Goal: Information Seeking & Learning: Learn about a topic

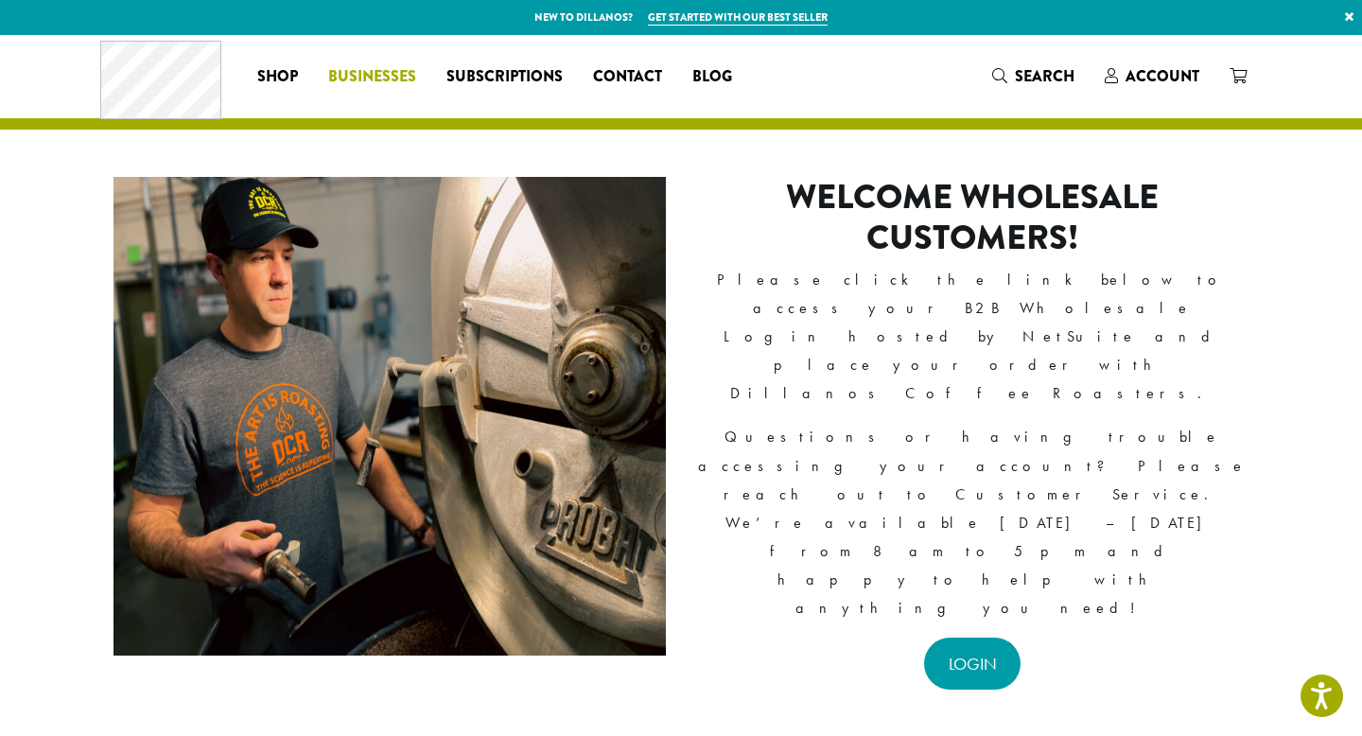
click at [365, 74] on span "Businesses" at bounding box center [372, 77] width 88 height 24
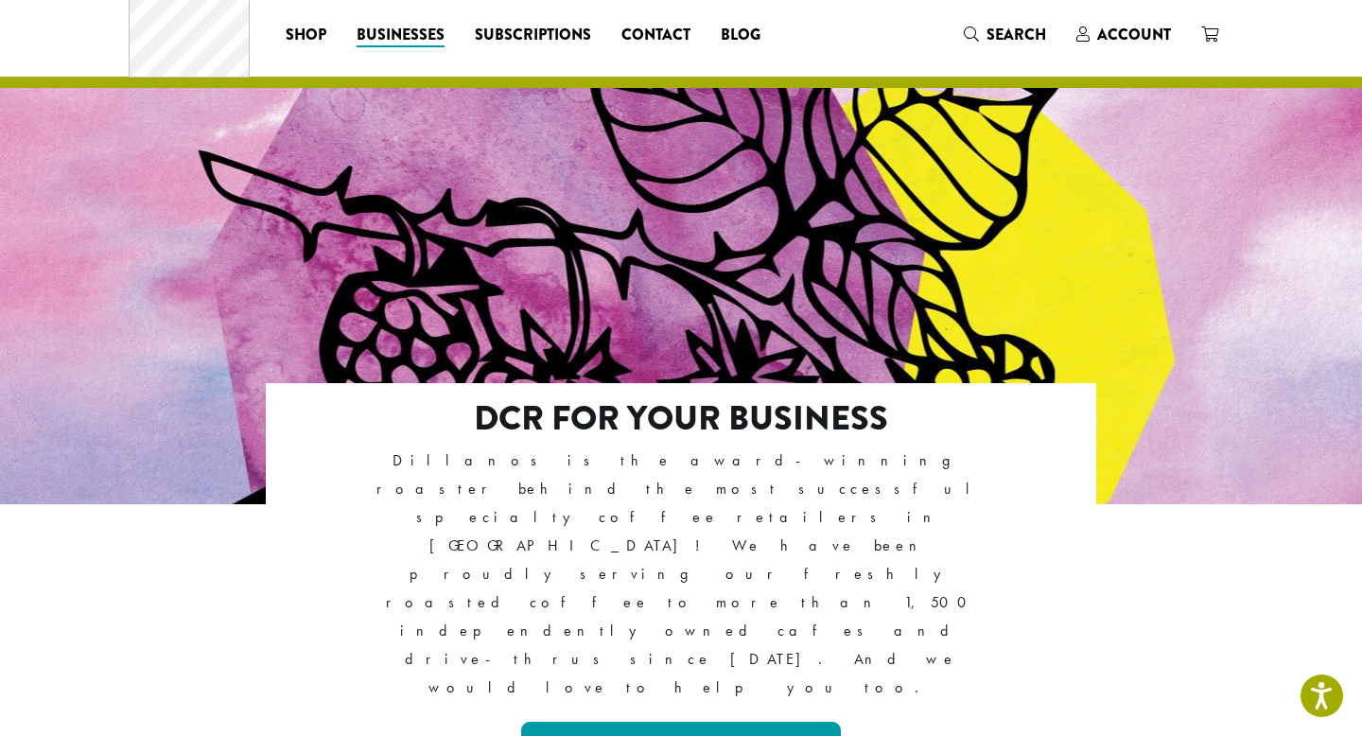
scroll to position [43, 0]
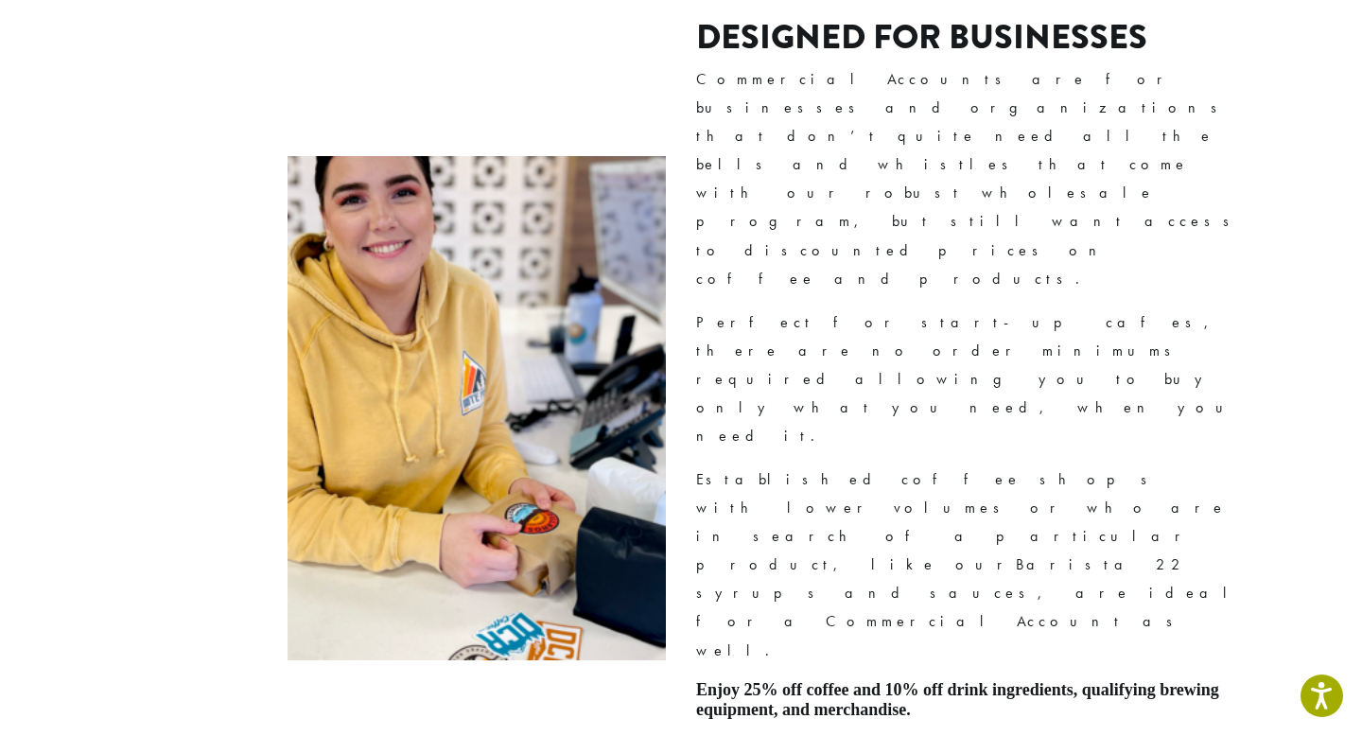
scroll to position [1207, 0]
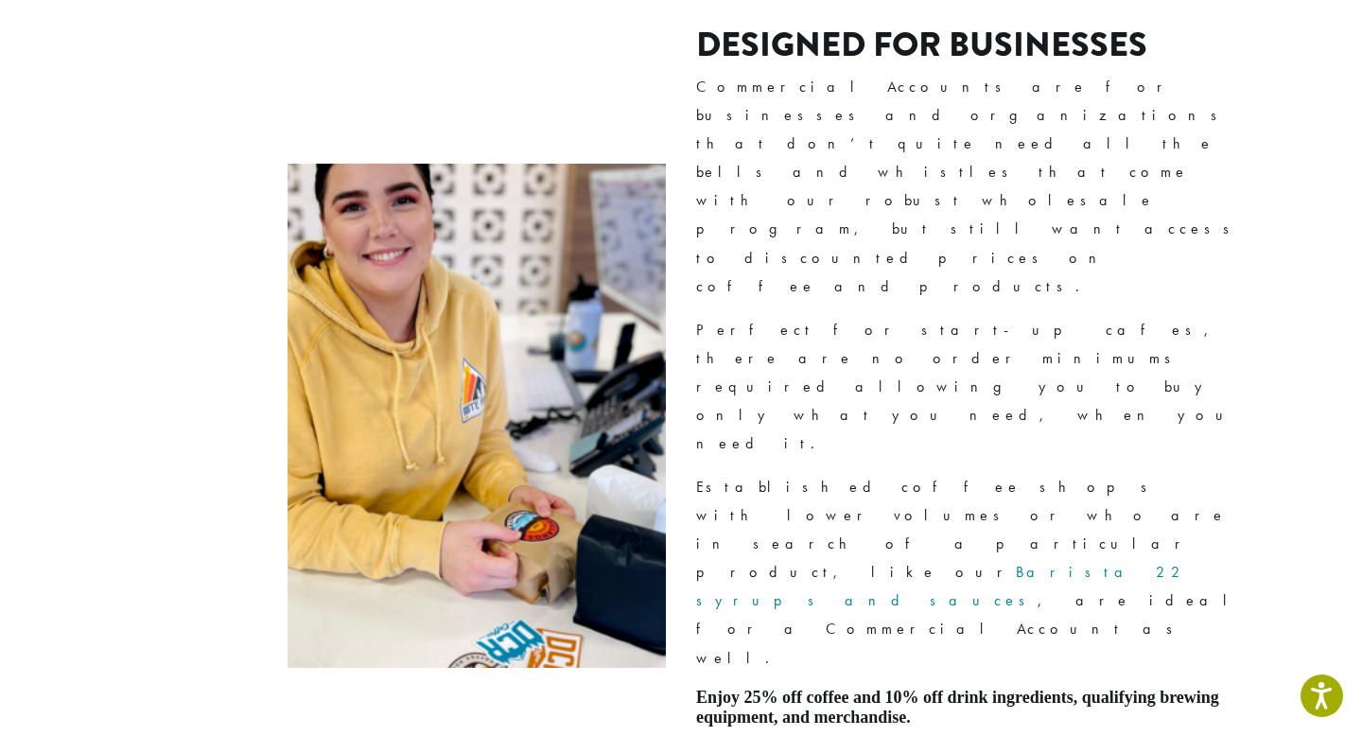
click at [837, 562] on link "Barista 22 syrups and sauces" at bounding box center [941, 586] width 491 height 48
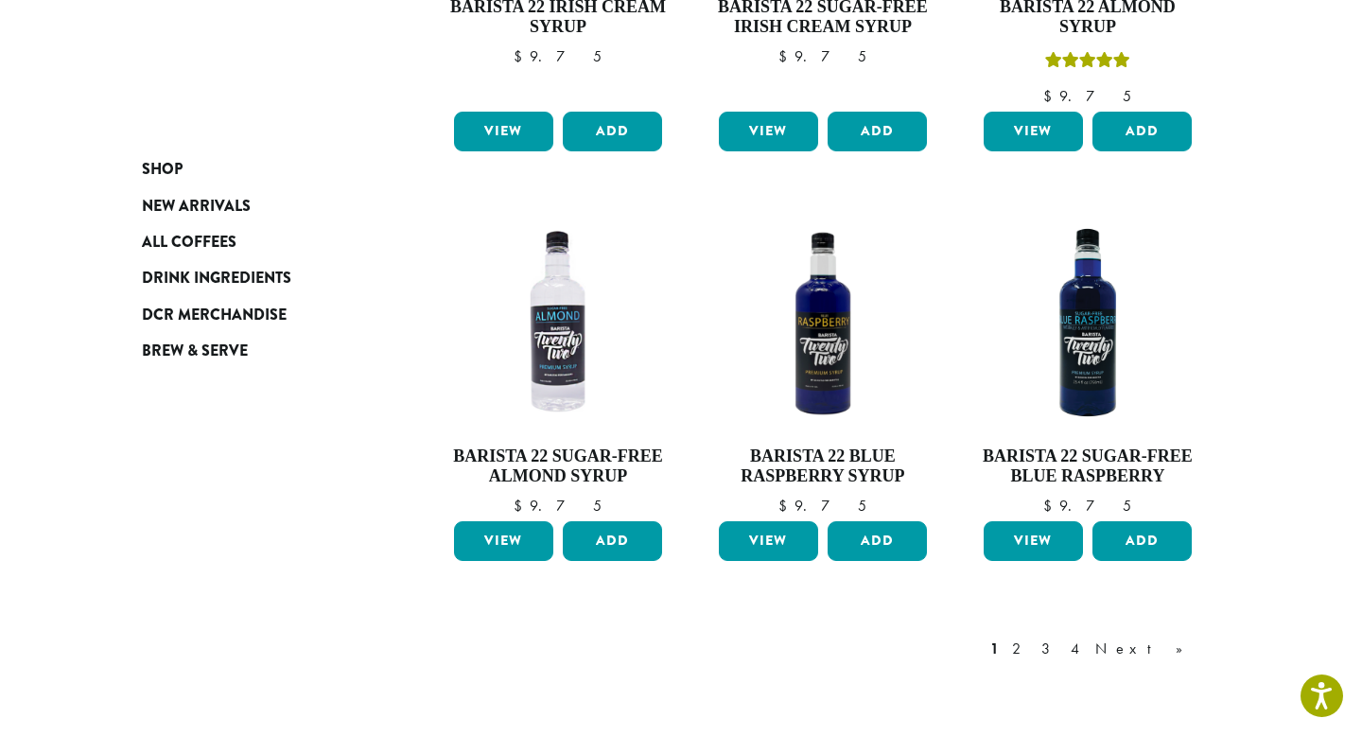
scroll to position [1499, 0]
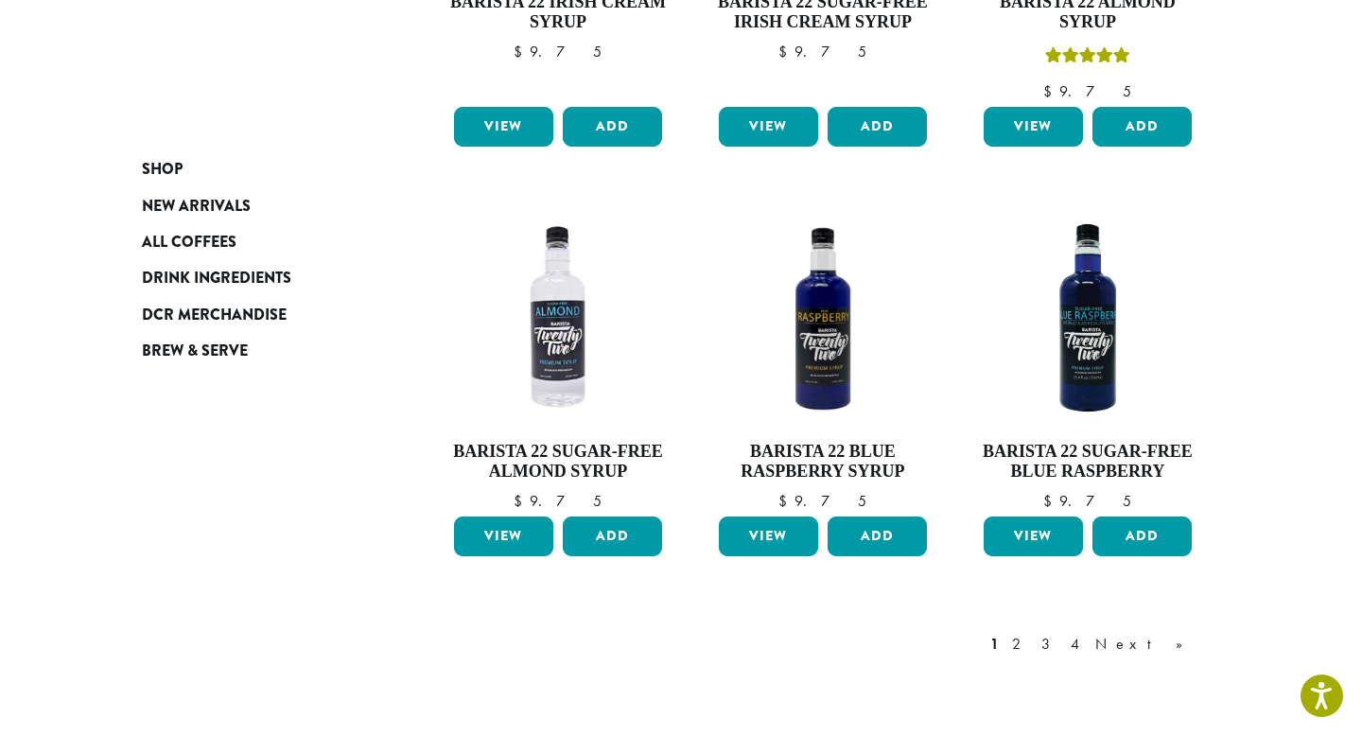
click at [1184, 633] on link "Next »" at bounding box center [1145, 644] width 109 height 23
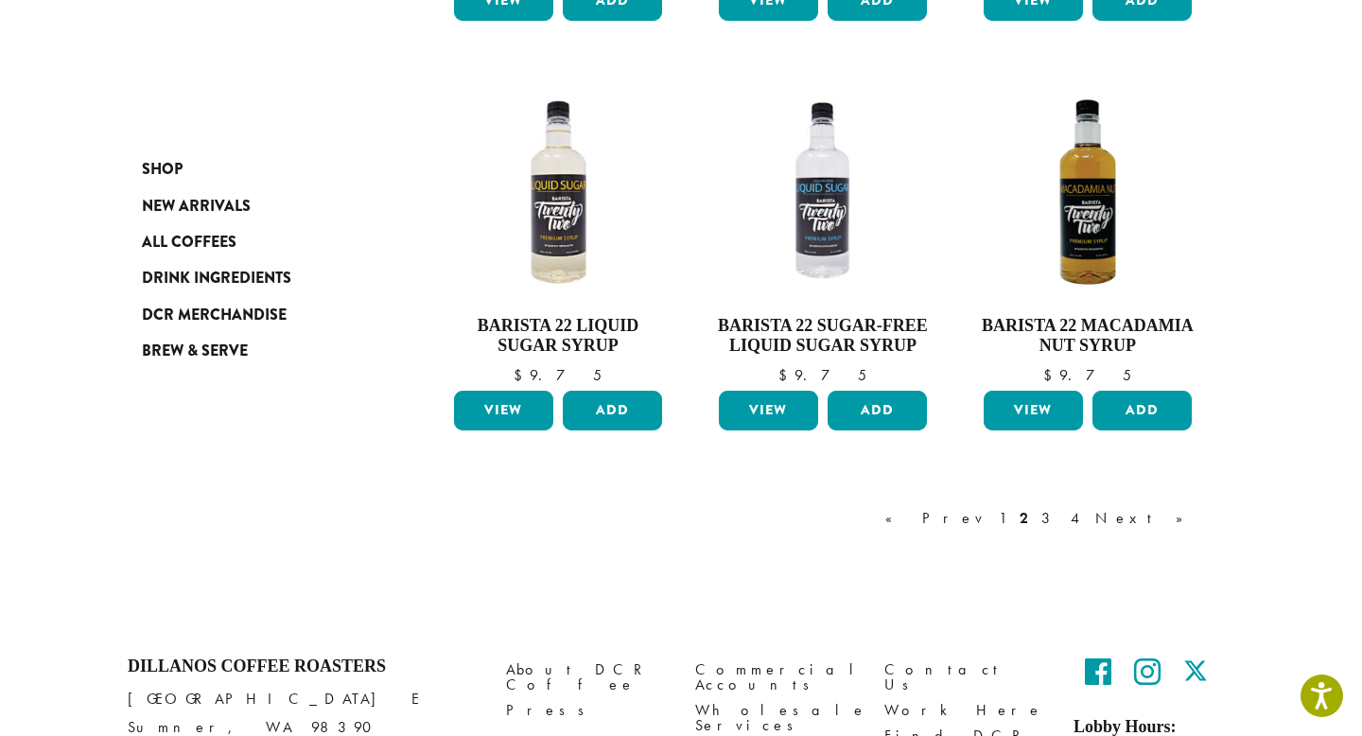
scroll to position [1560, 0]
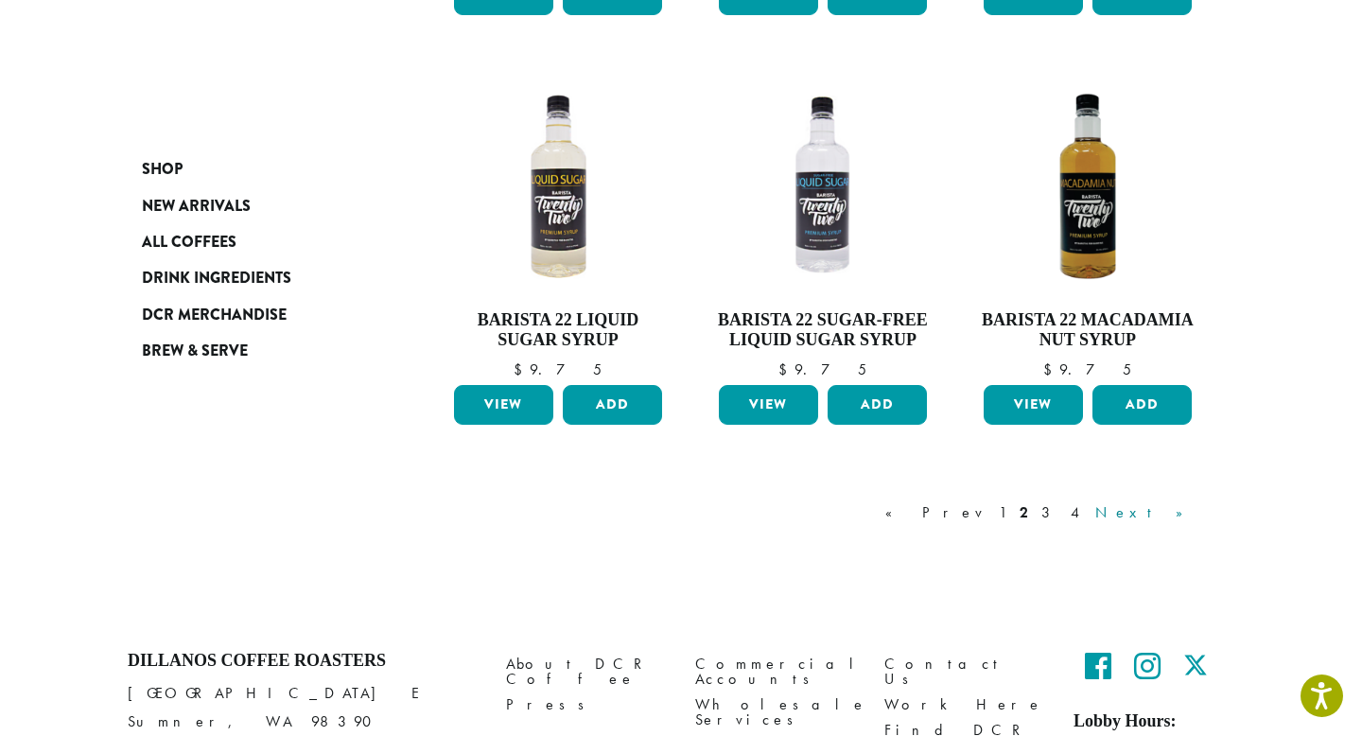
click at [1170, 512] on link "Next »" at bounding box center [1145, 512] width 109 height 23
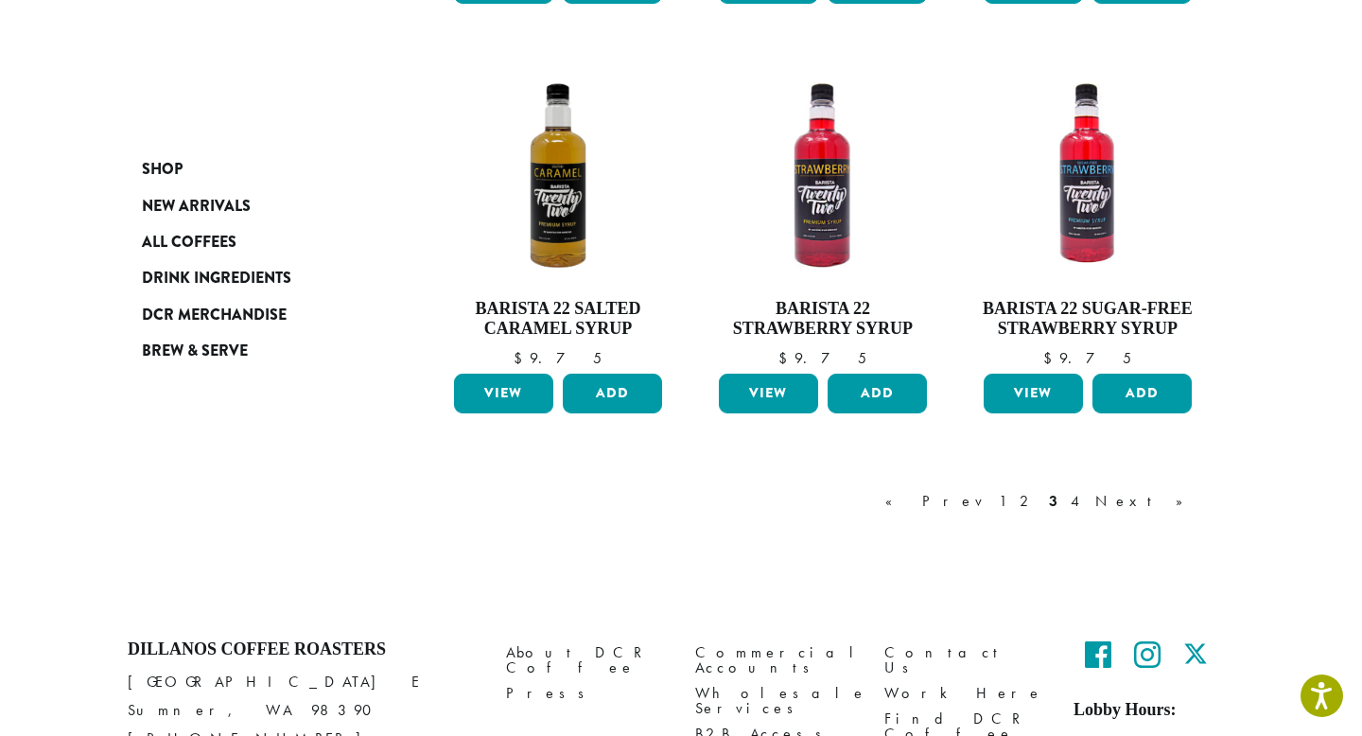
scroll to position [1536, 0]
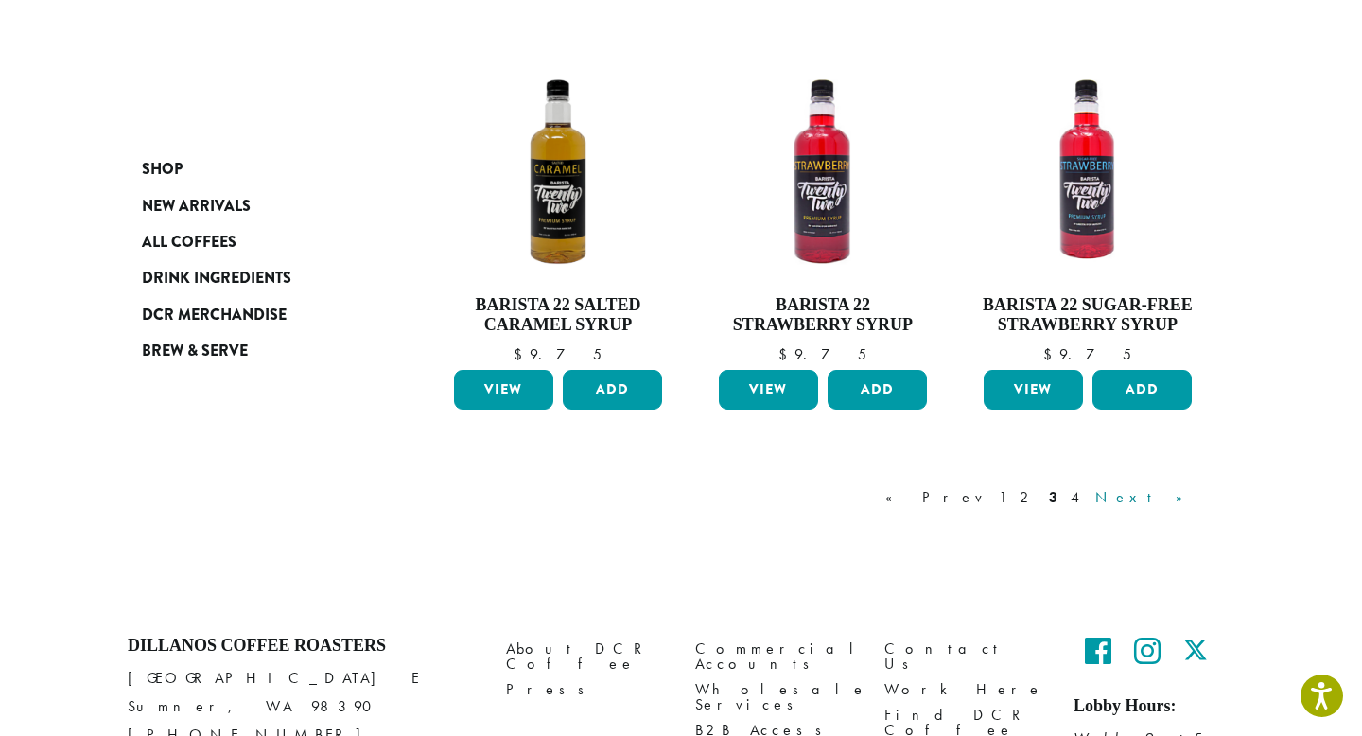
click at [1157, 497] on link "Next »" at bounding box center [1145, 497] width 109 height 23
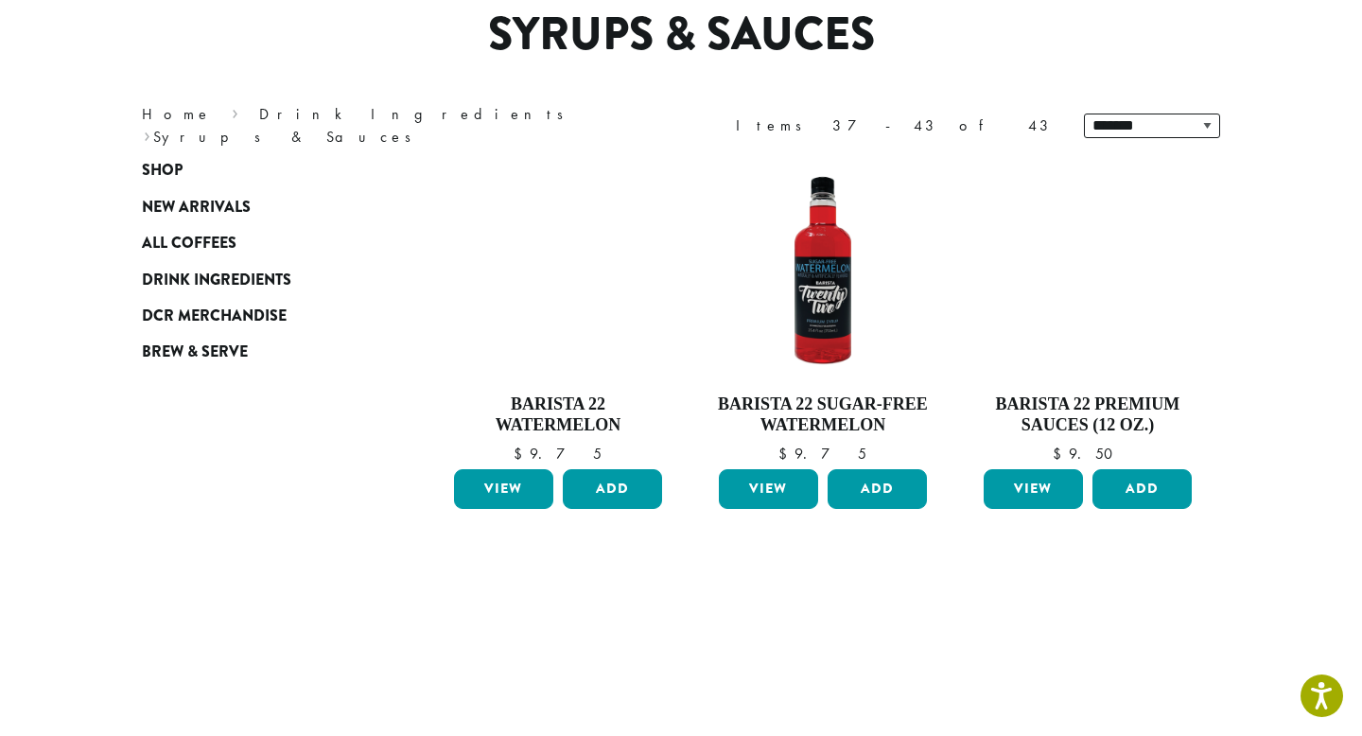
scroll to position [165, 0]
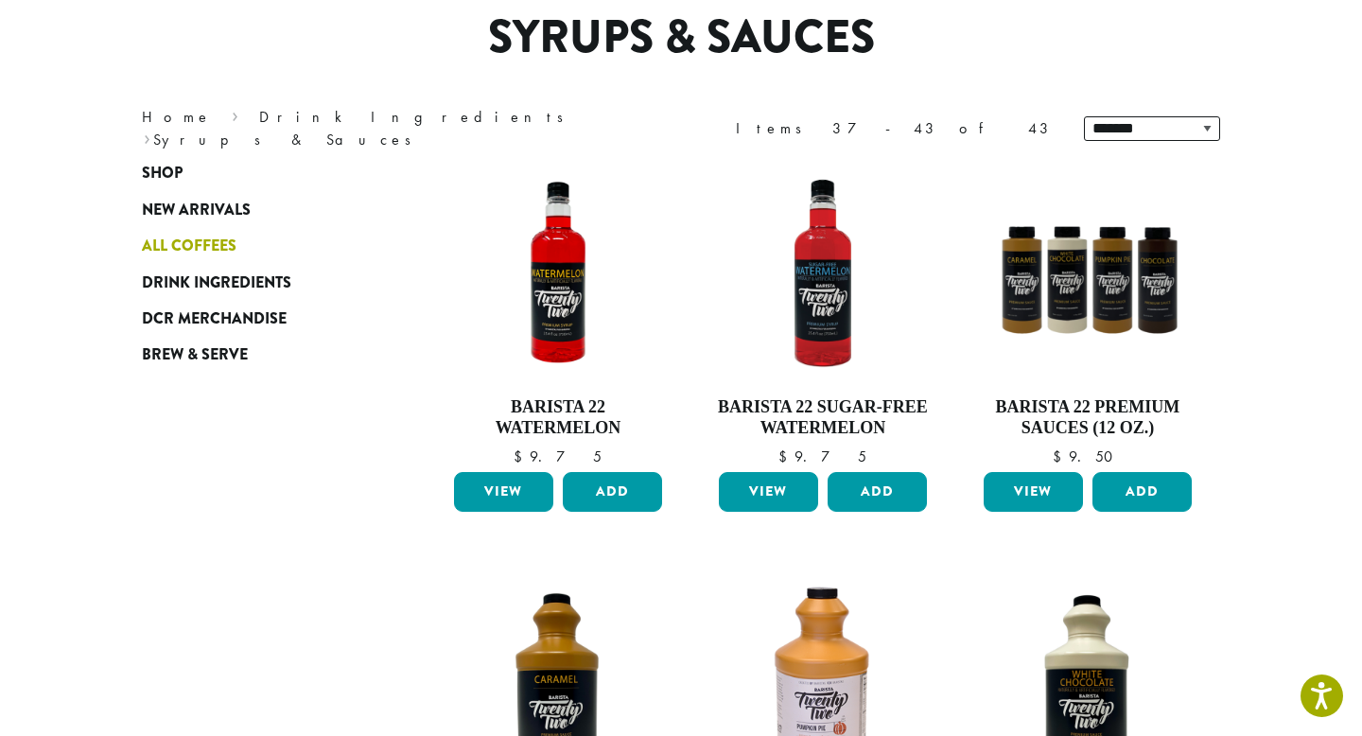
click at [163, 248] on span "All Coffees" at bounding box center [189, 246] width 95 height 24
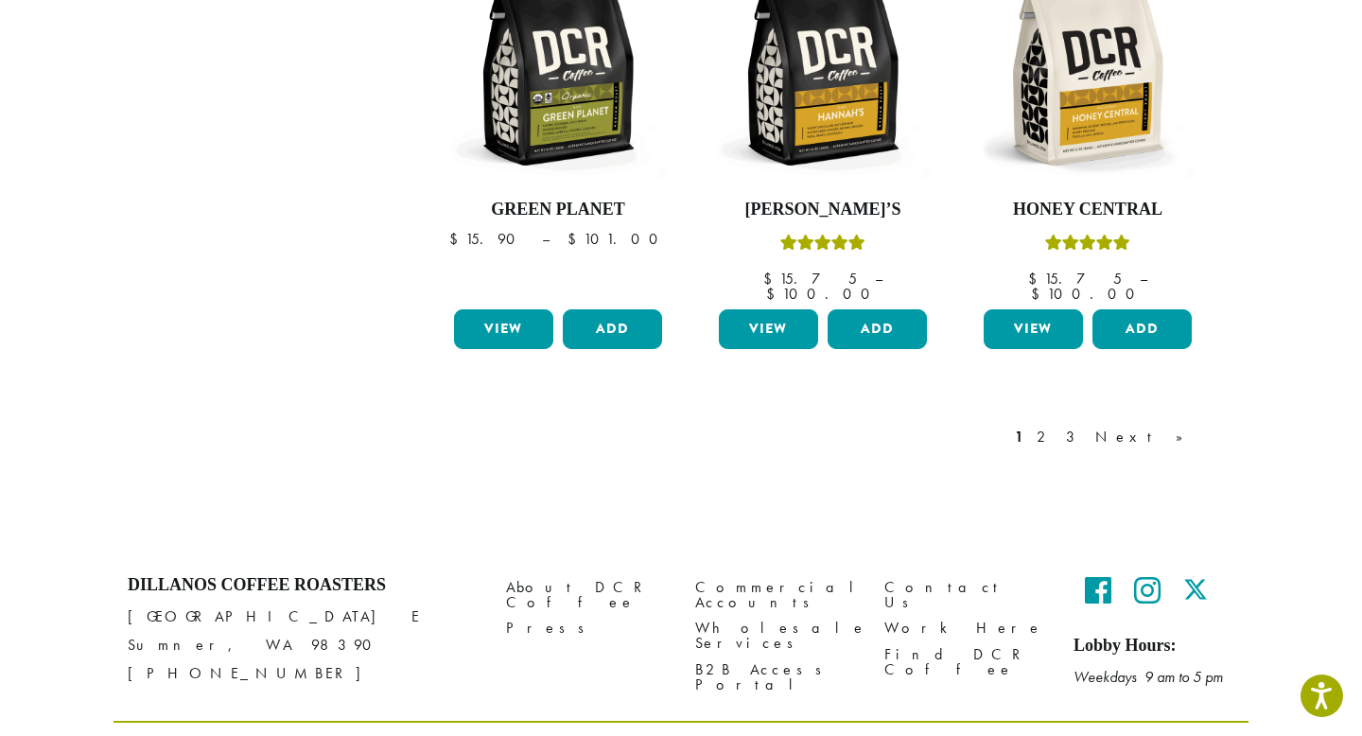
scroll to position [1680, 0]
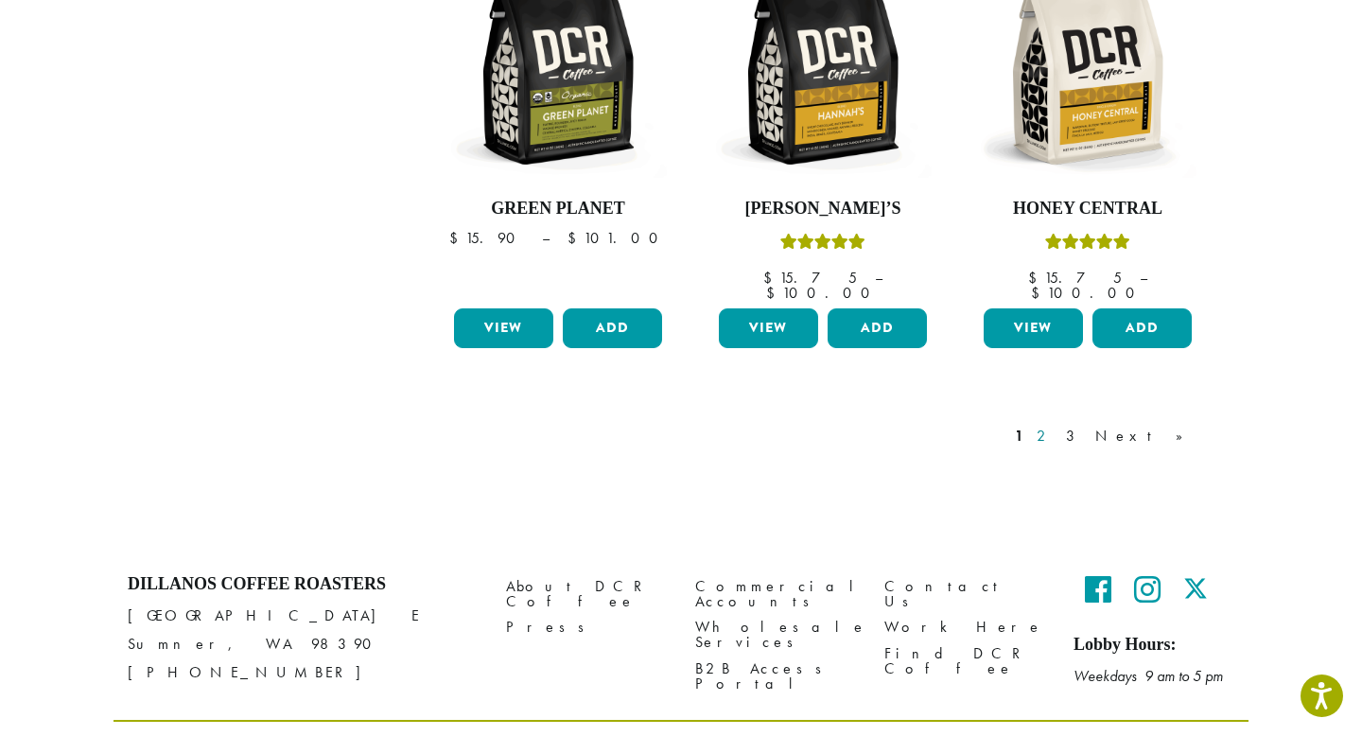
click at [1056, 425] on link "2" at bounding box center [1045, 436] width 24 height 23
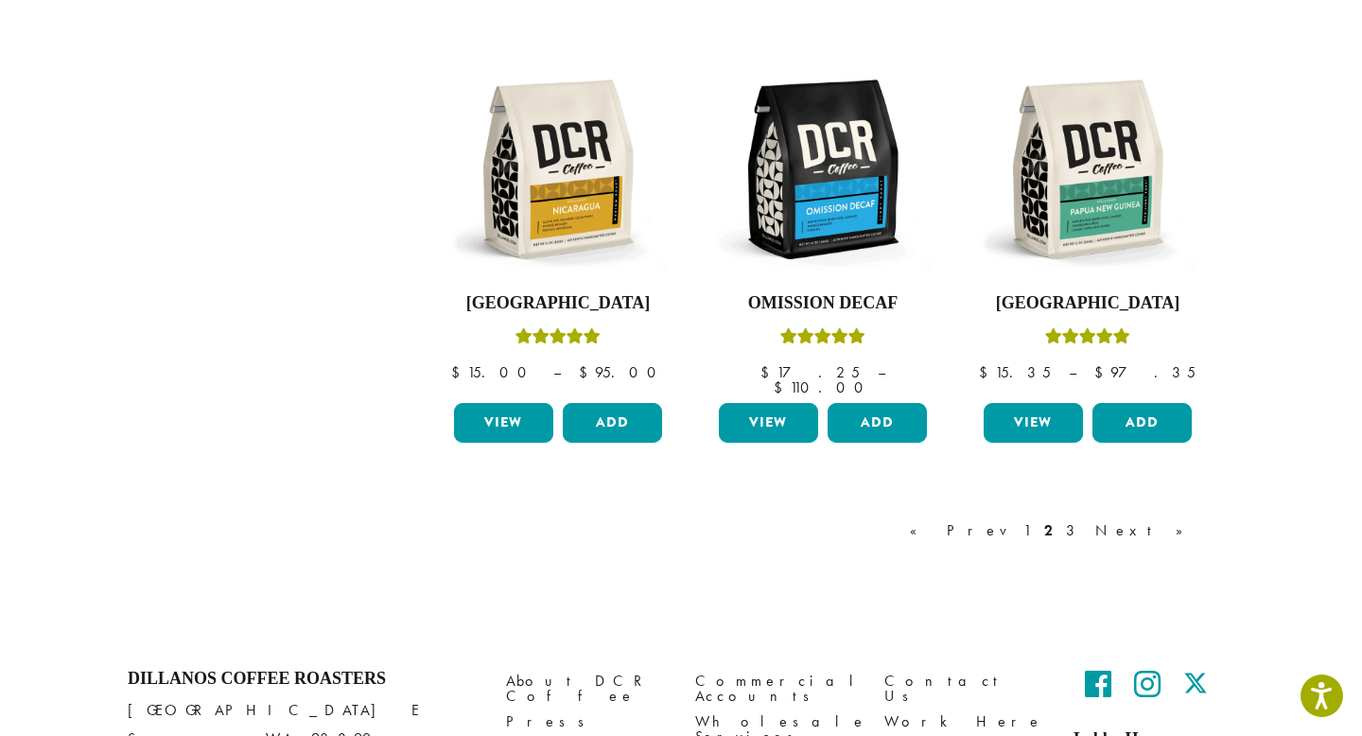
scroll to position [1650, 0]
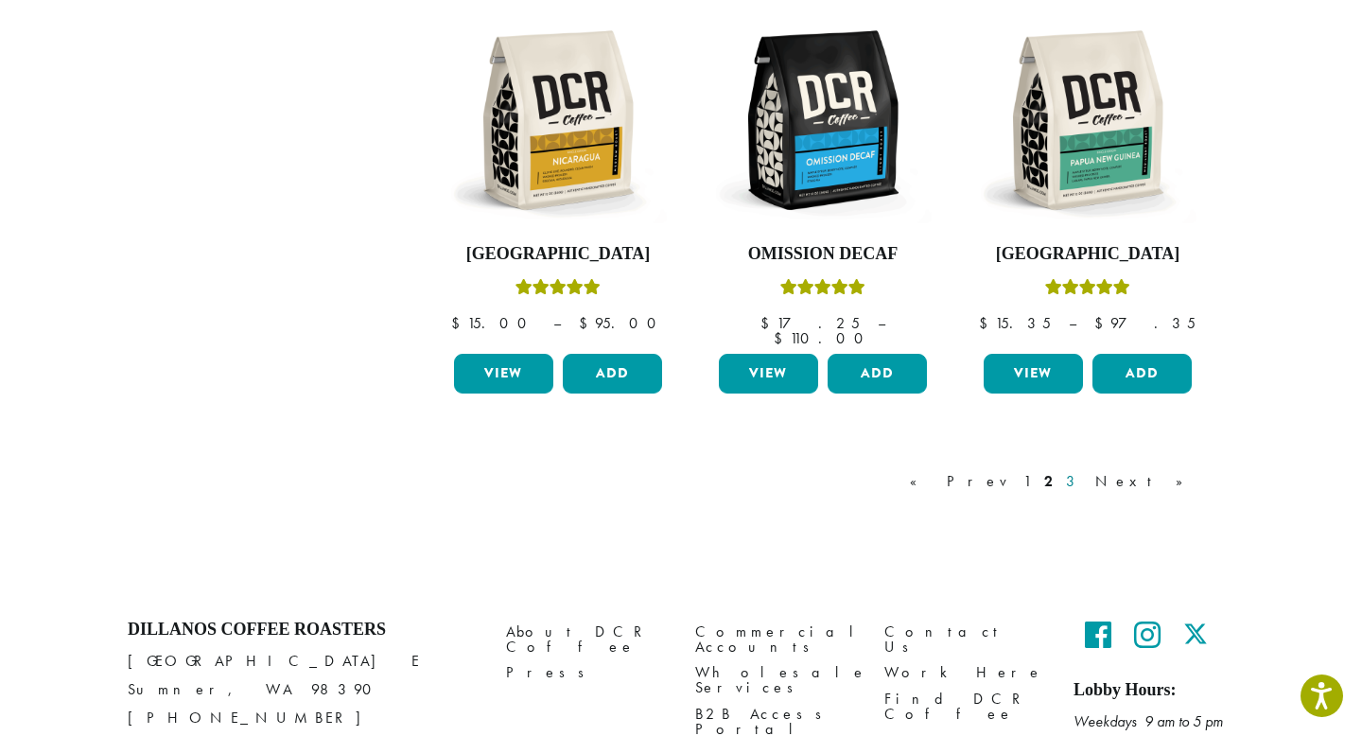
click at [1085, 470] on link "3" at bounding box center [1074, 481] width 24 height 23
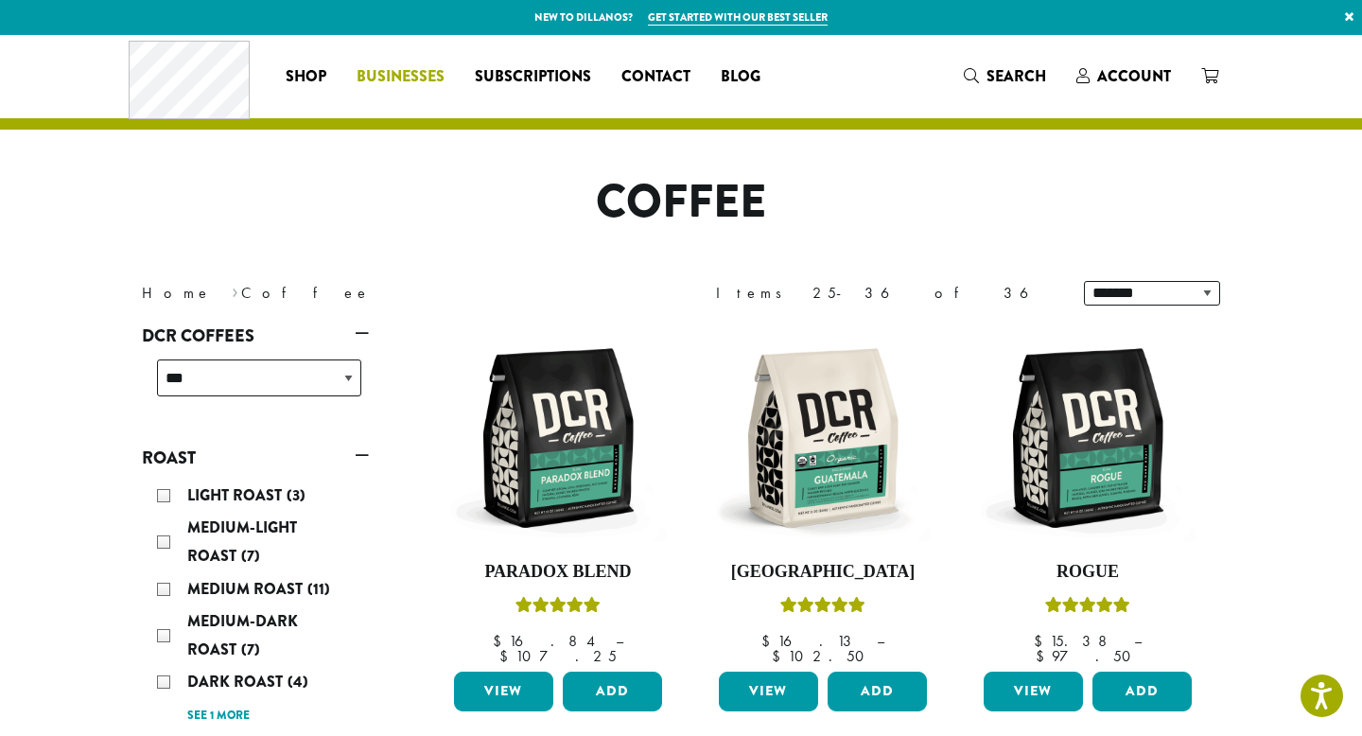
click at [408, 77] on span "Businesses" at bounding box center [400, 77] width 88 height 24
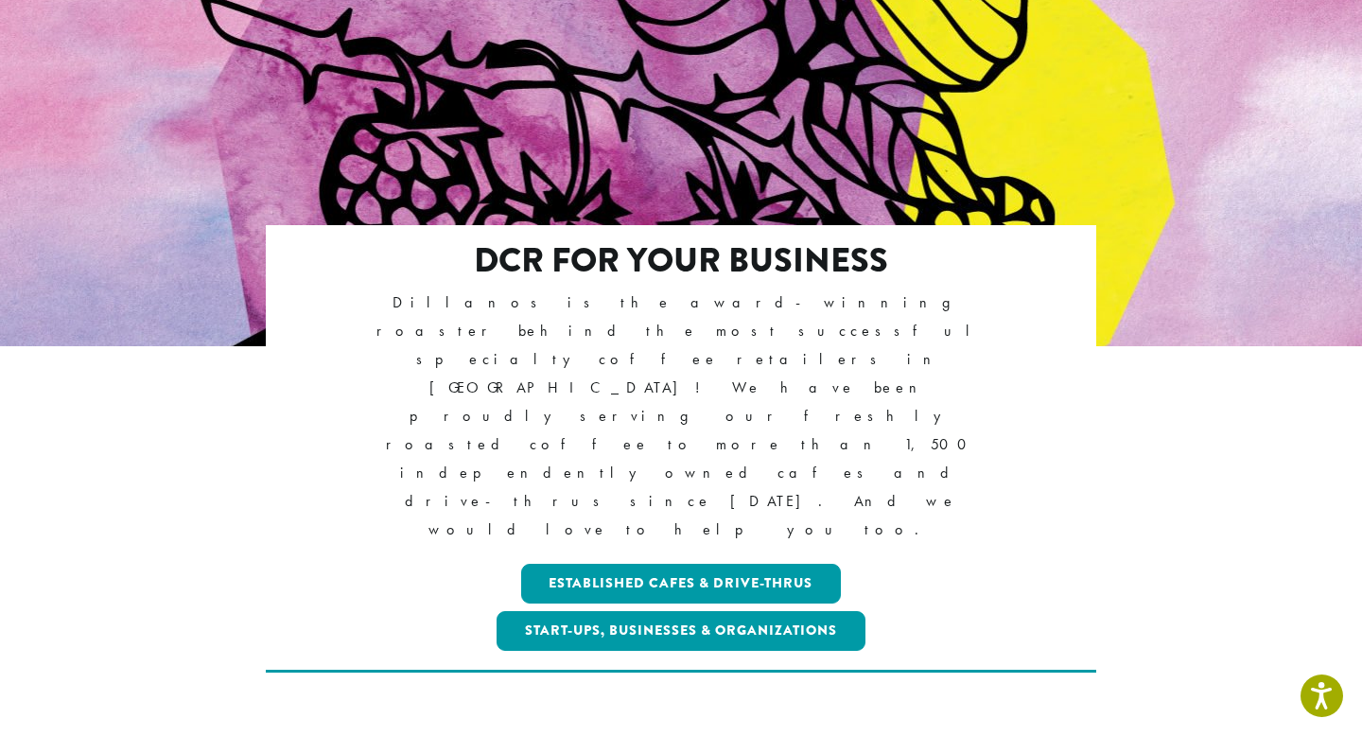
scroll to position [201, 0]
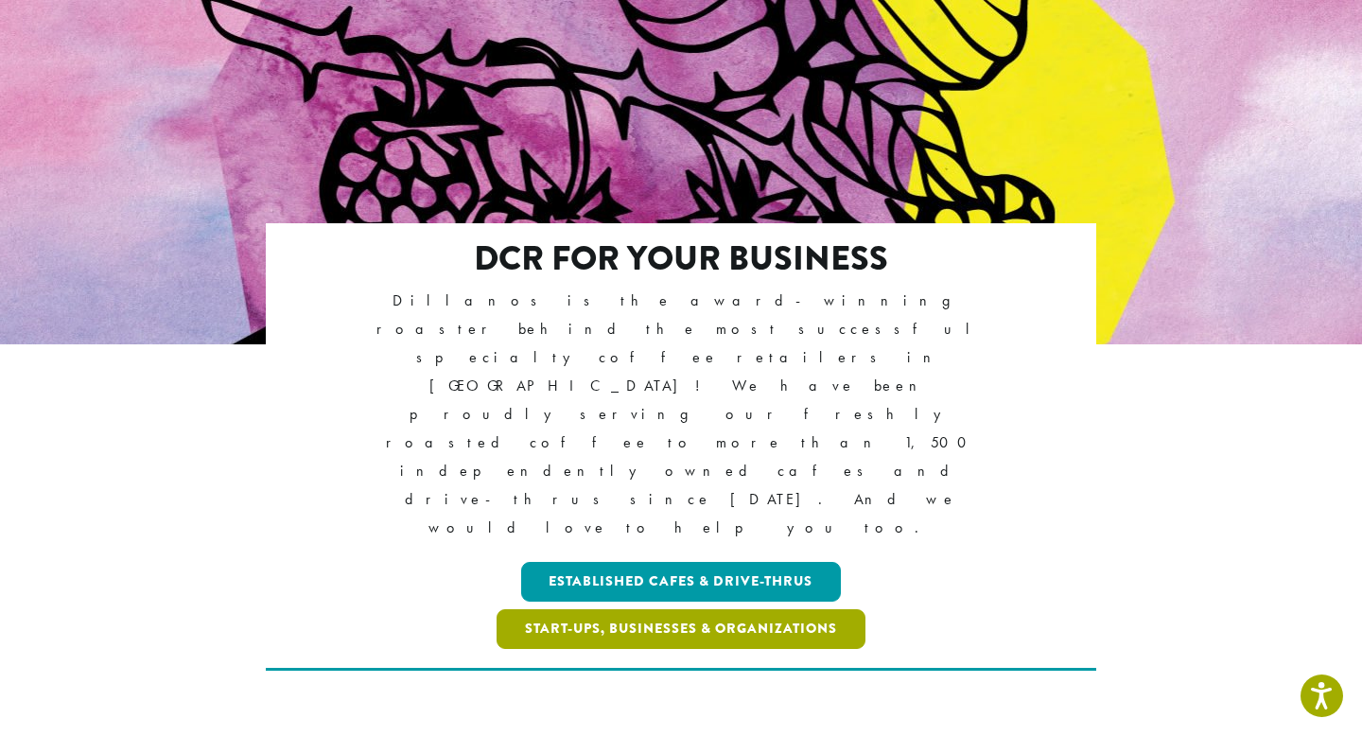
click at [750, 609] on link "Start-ups, Businesses & Organizations" at bounding box center [680, 629] width 369 height 40
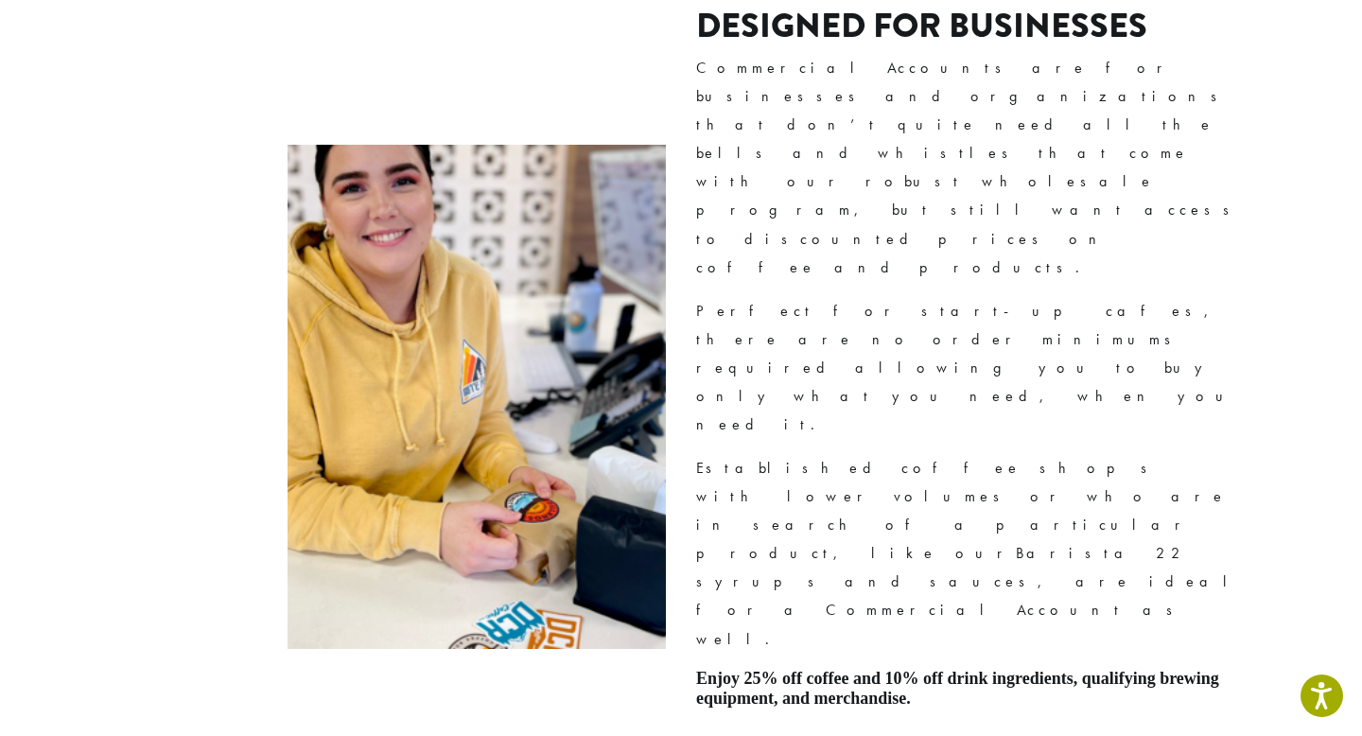
scroll to position [1231, 0]
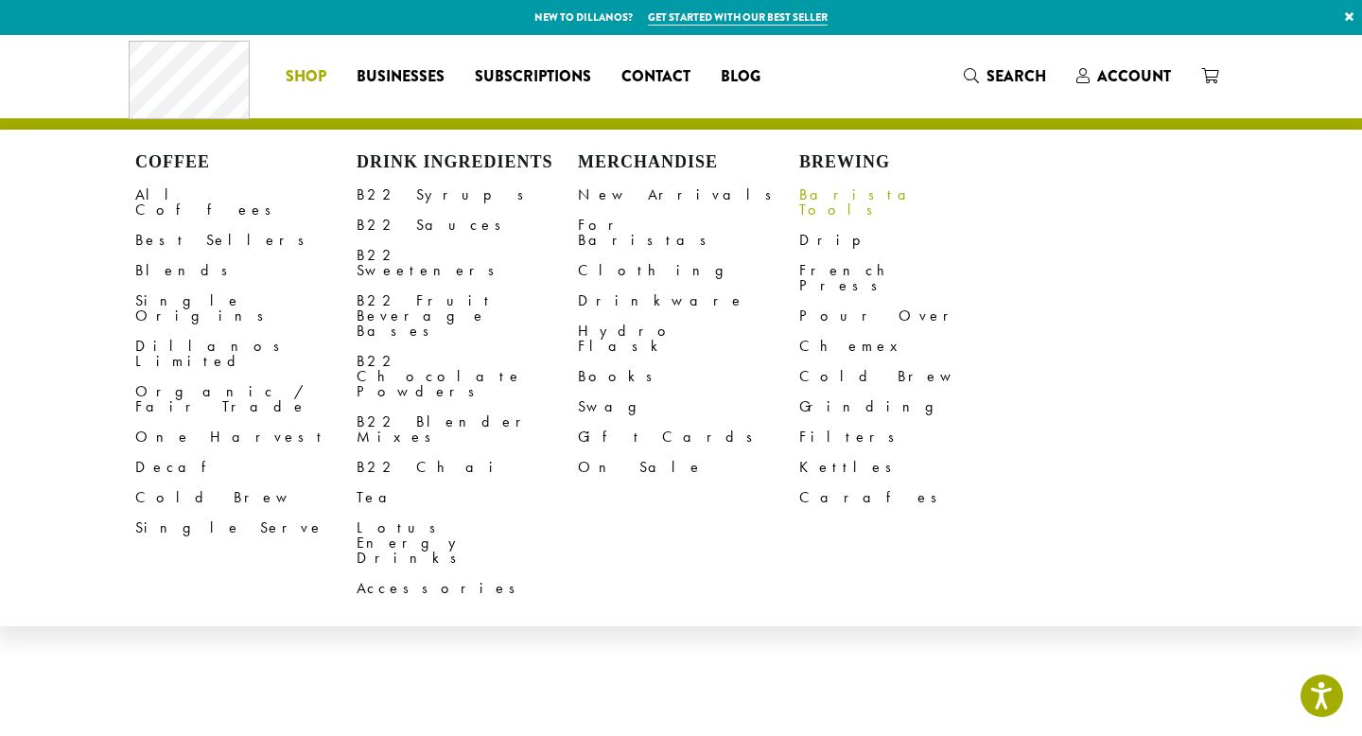
click at [856, 196] on link "Barista Tools" at bounding box center [909, 202] width 221 height 45
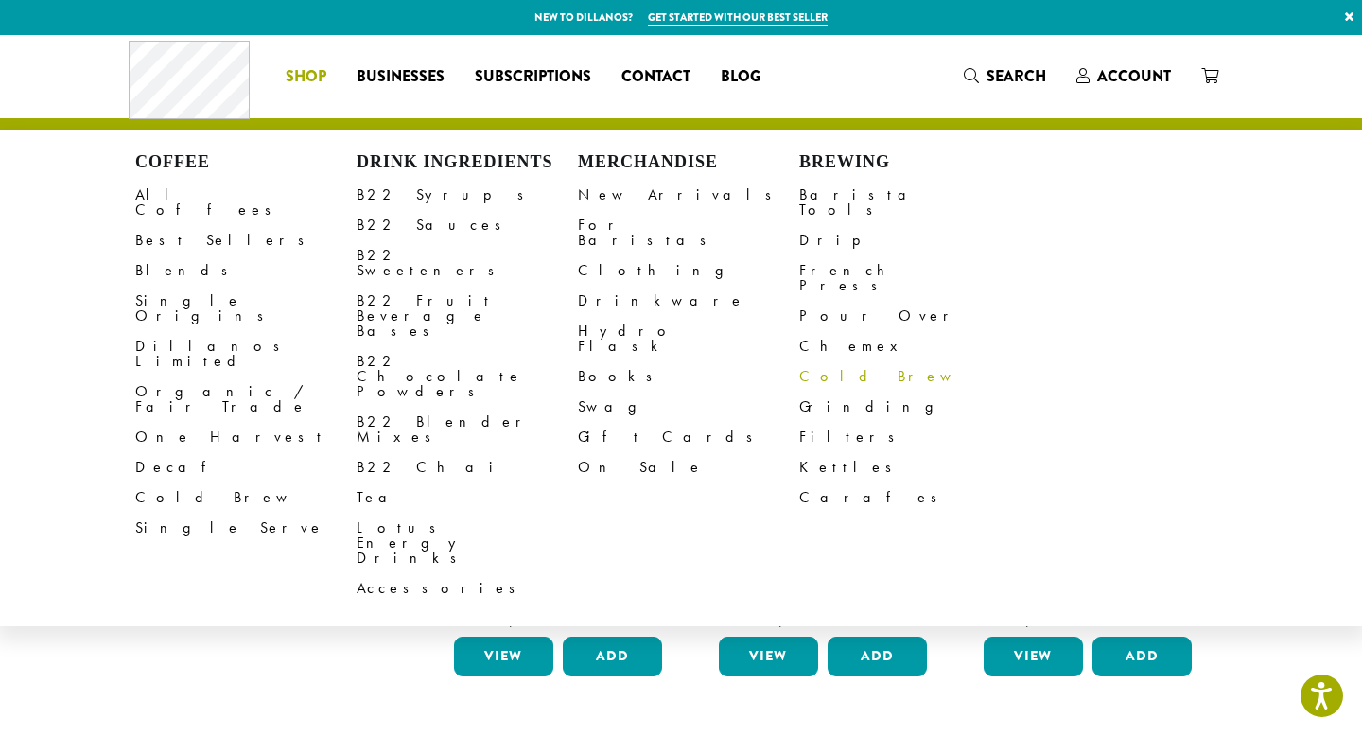
click at [830, 361] on link "Cold Brew" at bounding box center [909, 376] width 221 height 30
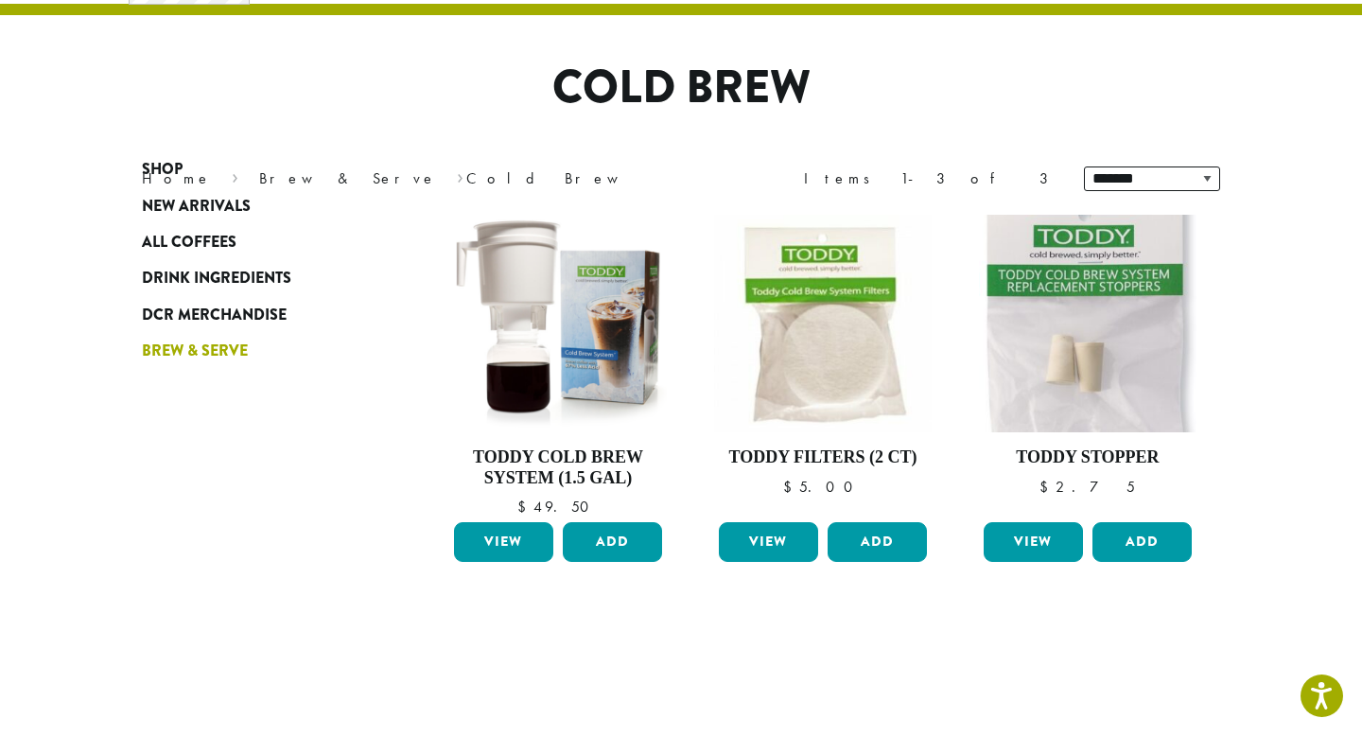
scroll to position [52, 0]
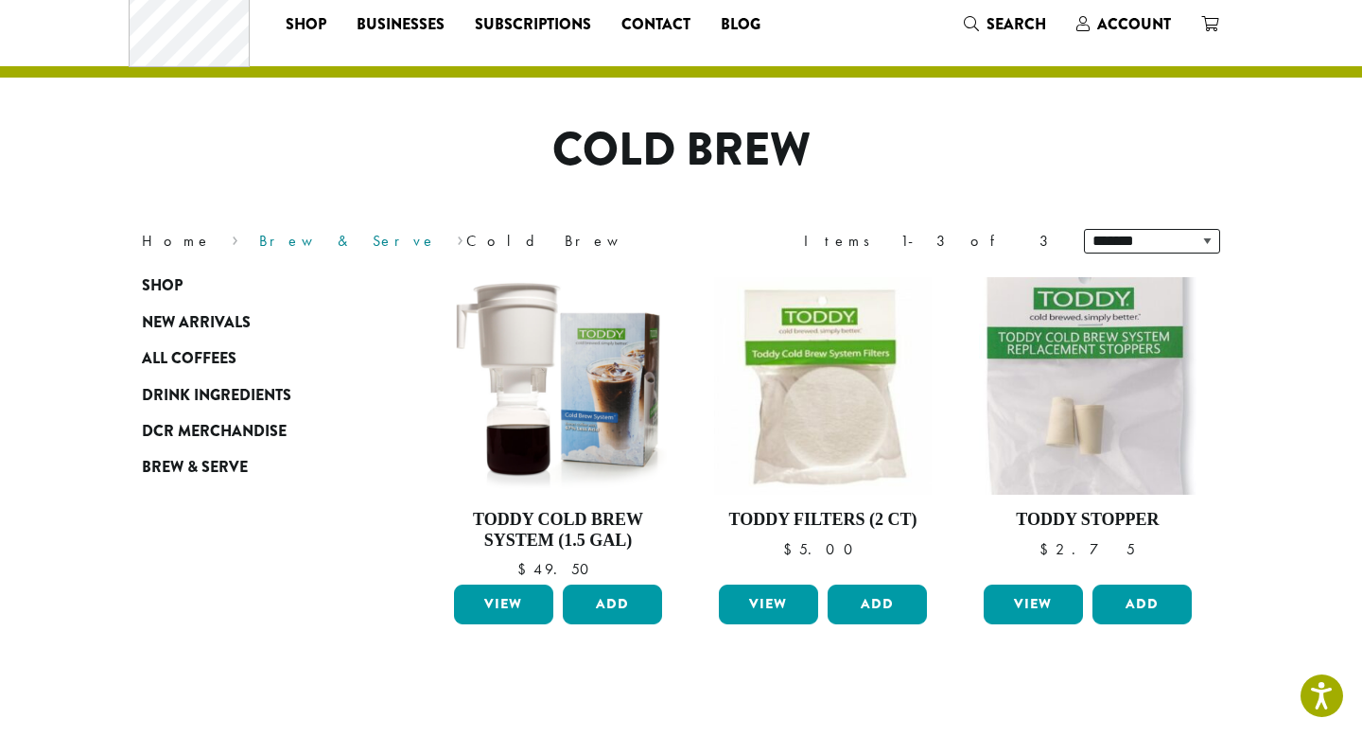
click at [259, 242] on link "Brew & Serve" at bounding box center [348, 241] width 178 height 20
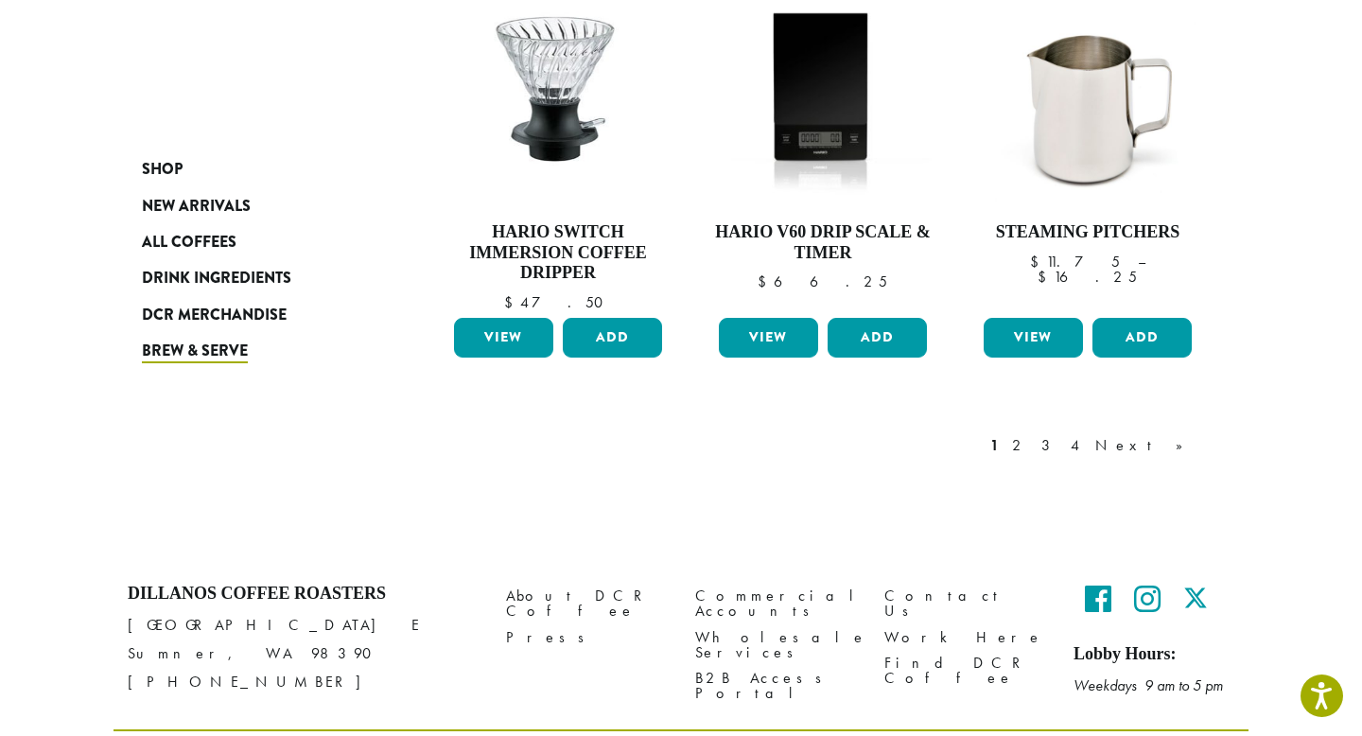
scroll to position [1649, 0]
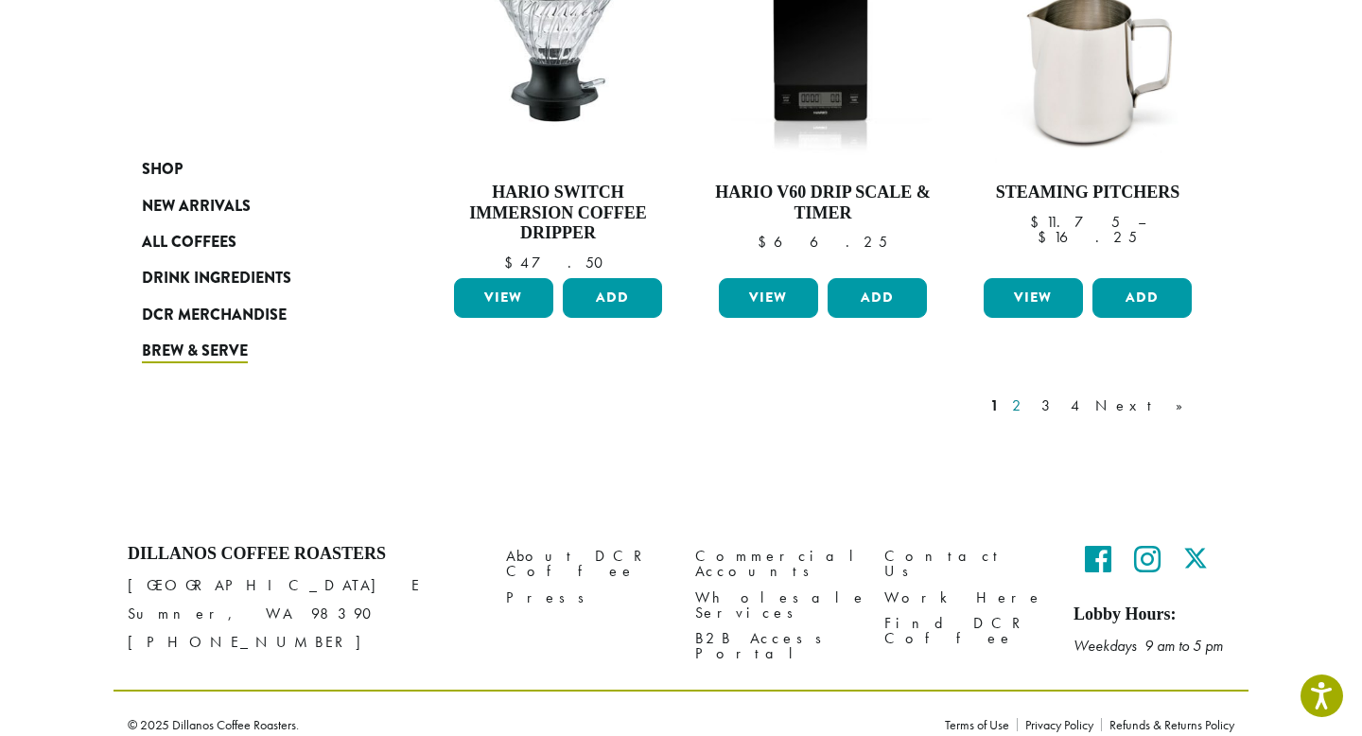
click at [1032, 394] on link "2" at bounding box center [1020, 405] width 24 height 23
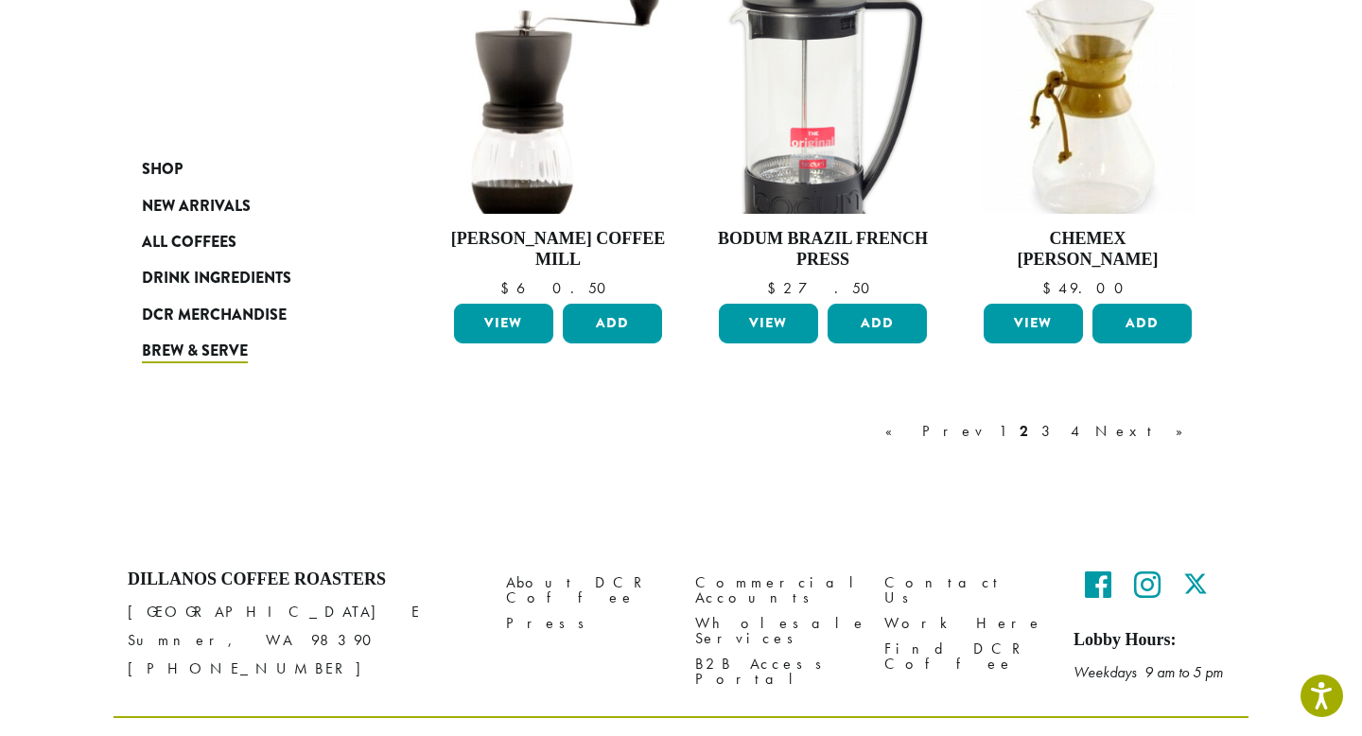
scroll to position [1591, 0]
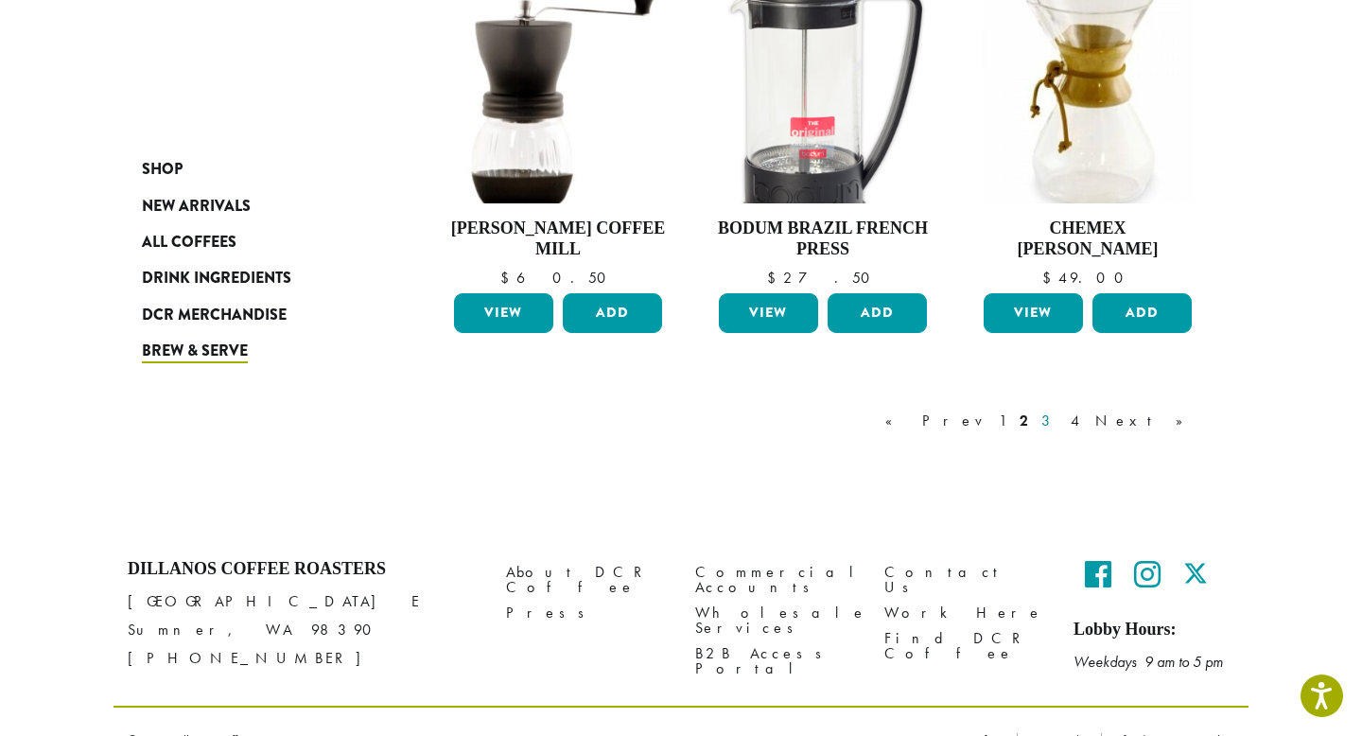
click at [1061, 409] on link "3" at bounding box center [1049, 420] width 24 height 23
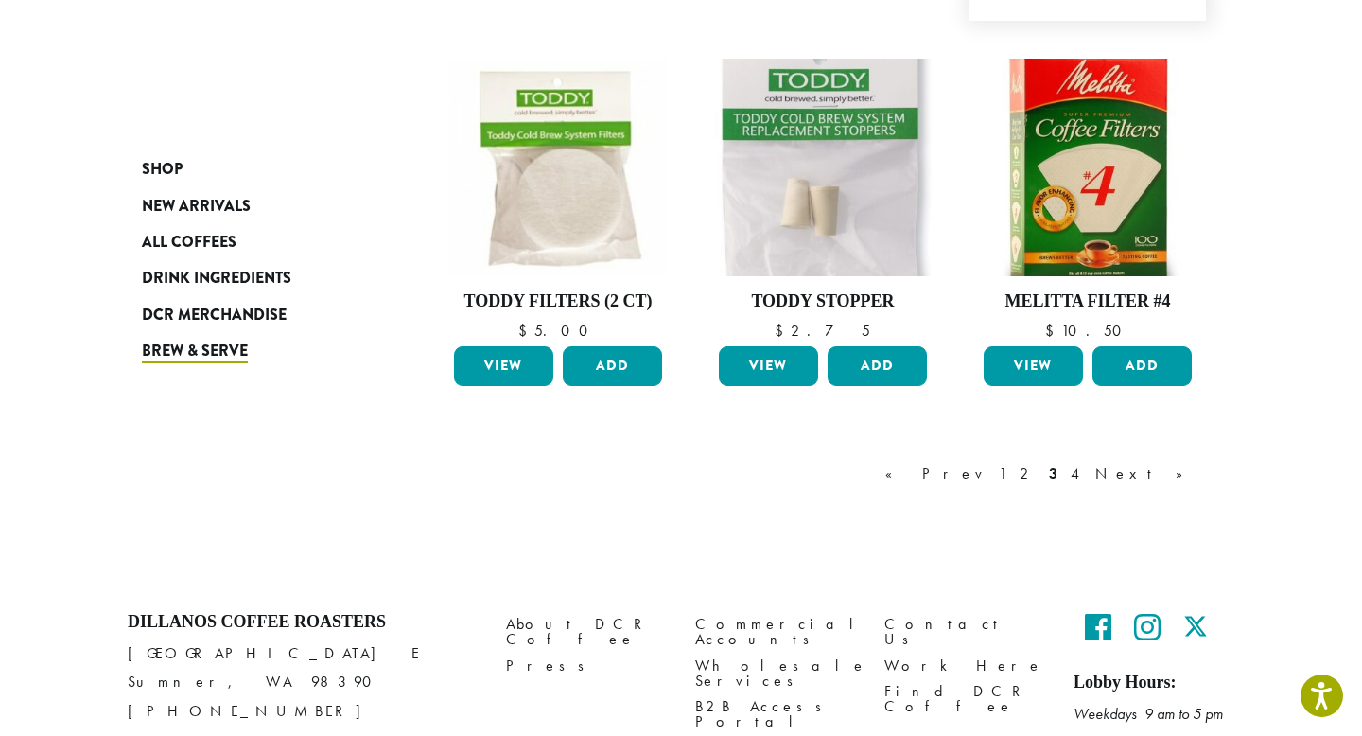
scroll to position [1568, 0]
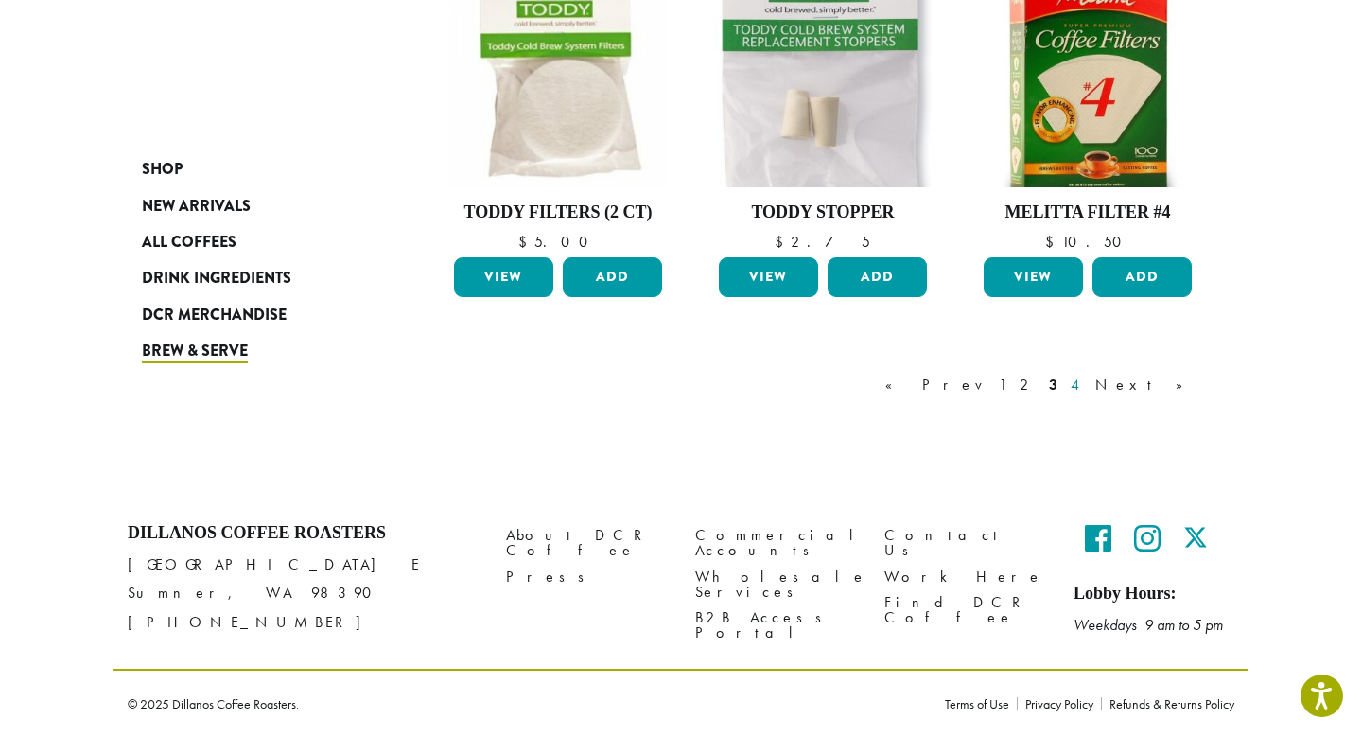
click at [1085, 384] on link "4" at bounding box center [1076, 384] width 19 height 23
